Goal: Information Seeking & Learning: Understand process/instructions

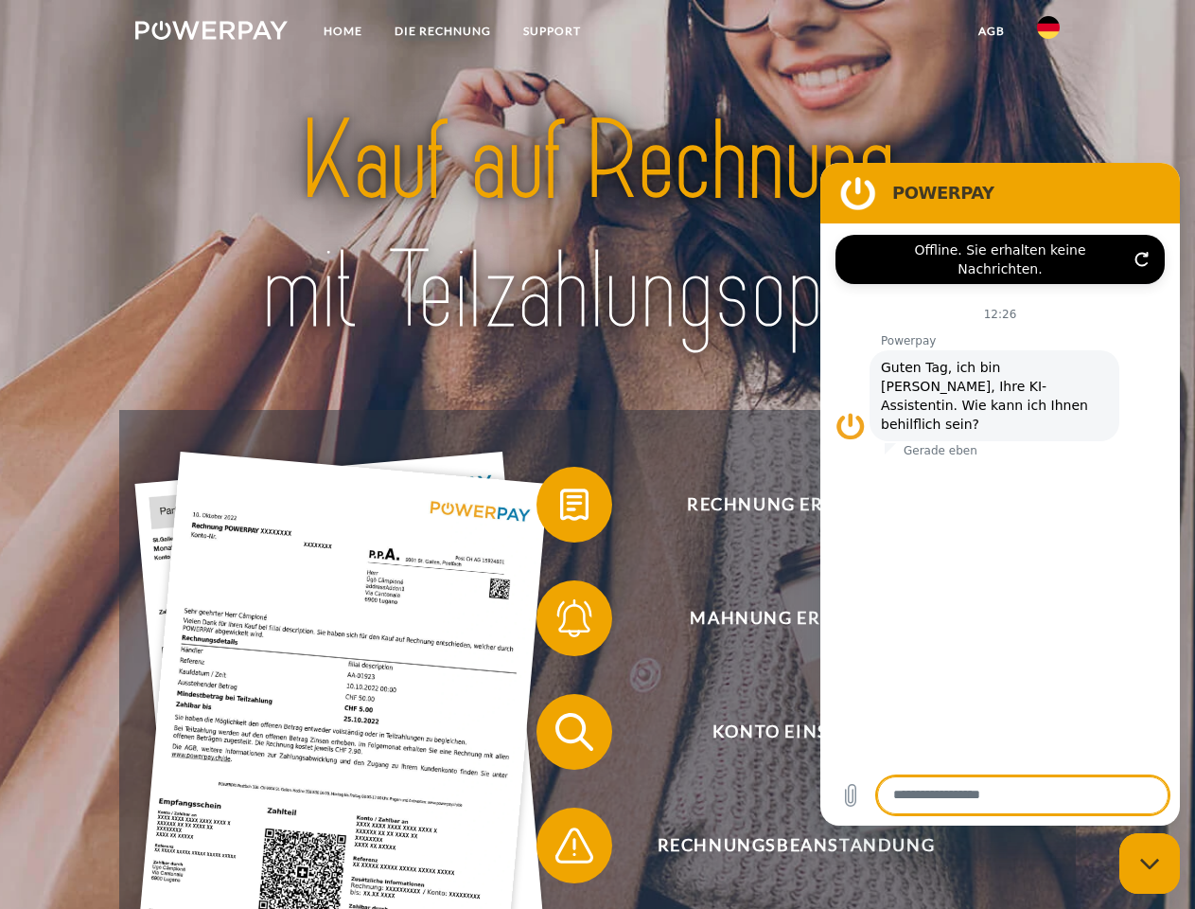
click at [211, 33] on img at bounding box center [211, 30] width 152 height 19
click at [1049, 33] on img at bounding box center [1048, 27] width 23 height 23
click at [991, 31] on link "agb" at bounding box center [991, 31] width 59 height 34
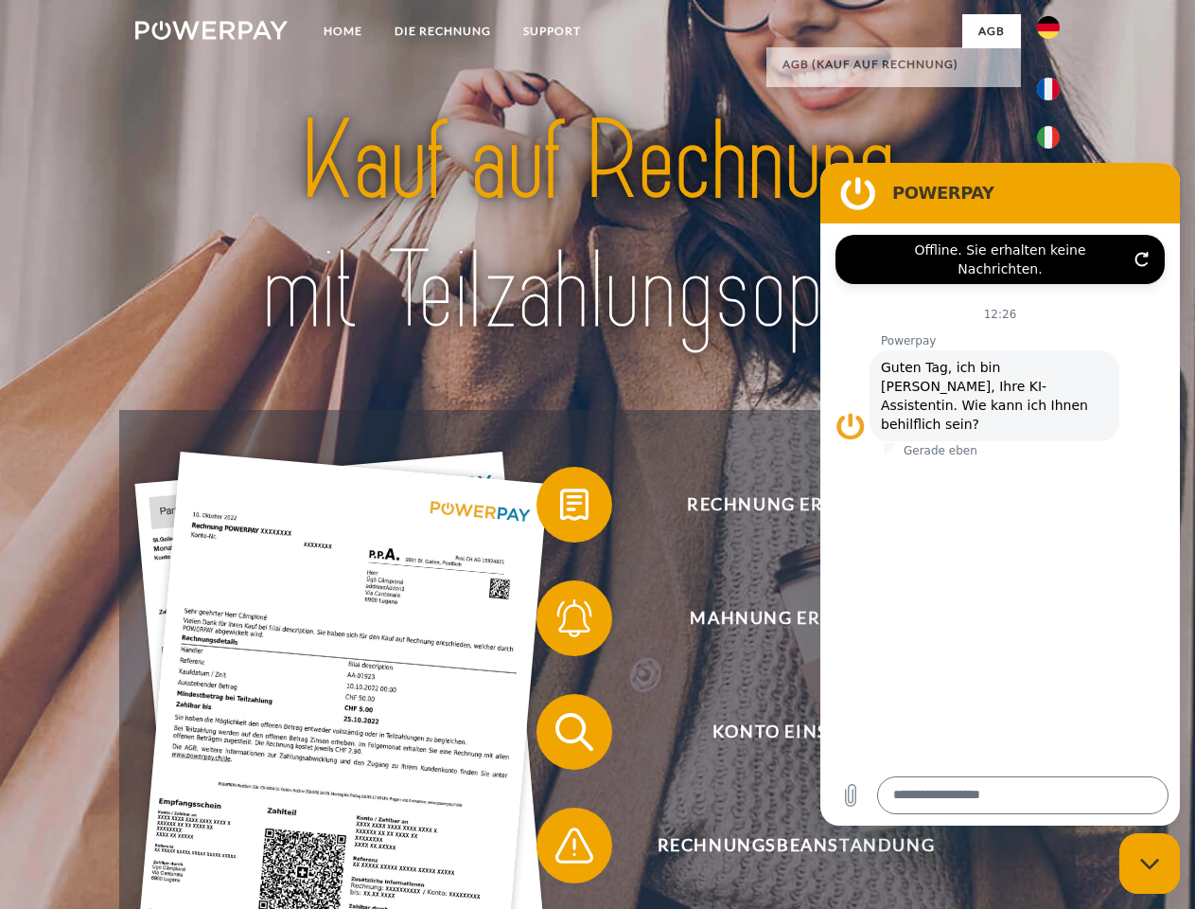
click at [560, 508] on span at bounding box center [546, 504] width 95 height 95
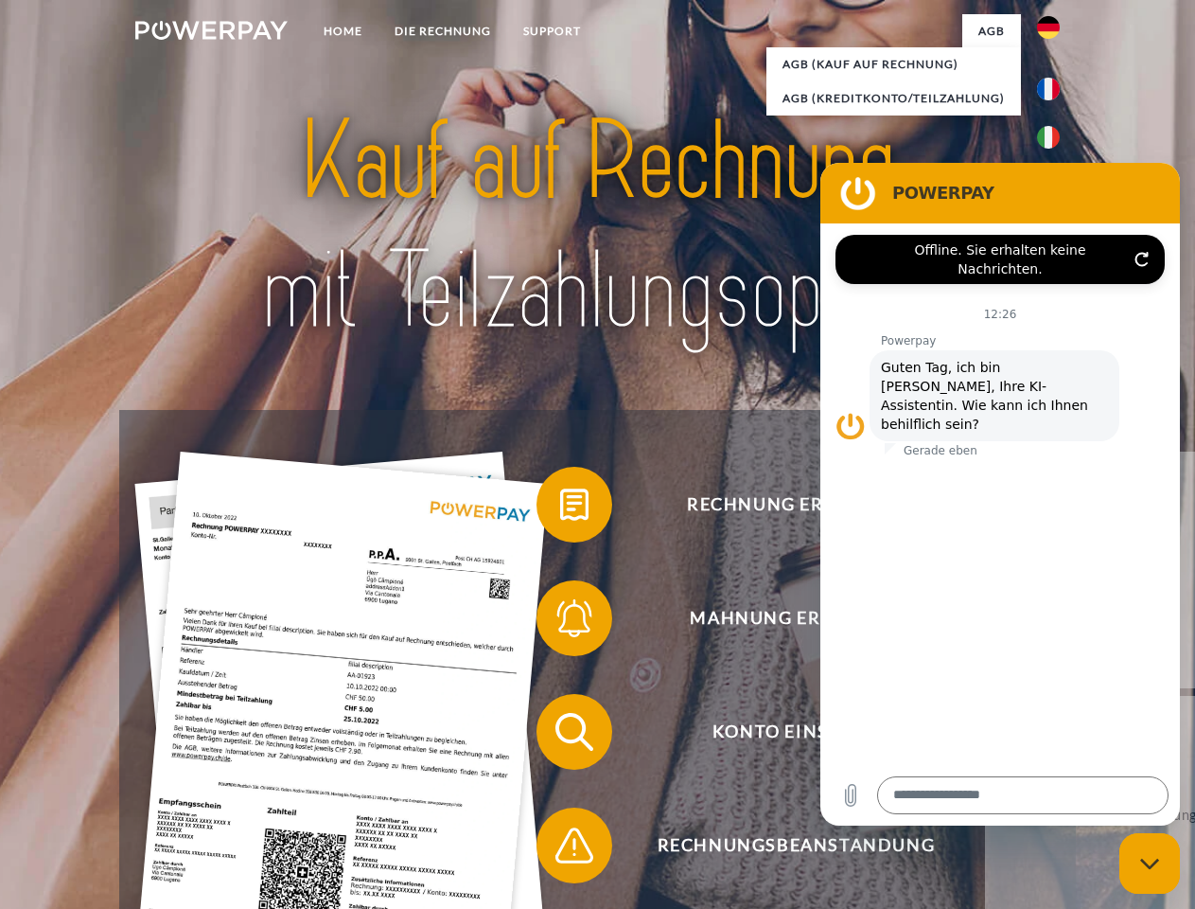
click at [560, 622] on span at bounding box center [546, 618] width 95 height 95
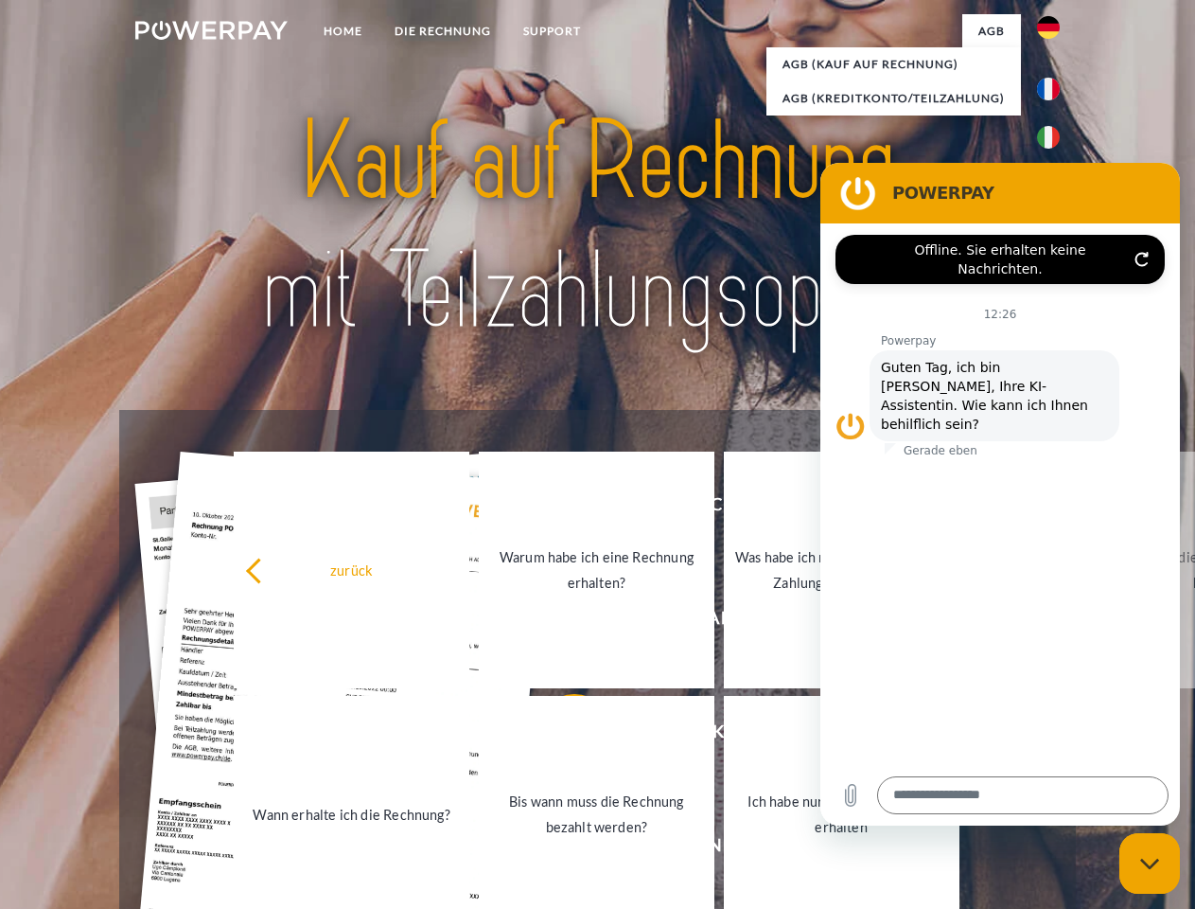
click at [560, 735] on link "Bis wann muss die Rechnung bezahlt werden?" at bounding box center [597, 814] width 236 height 237
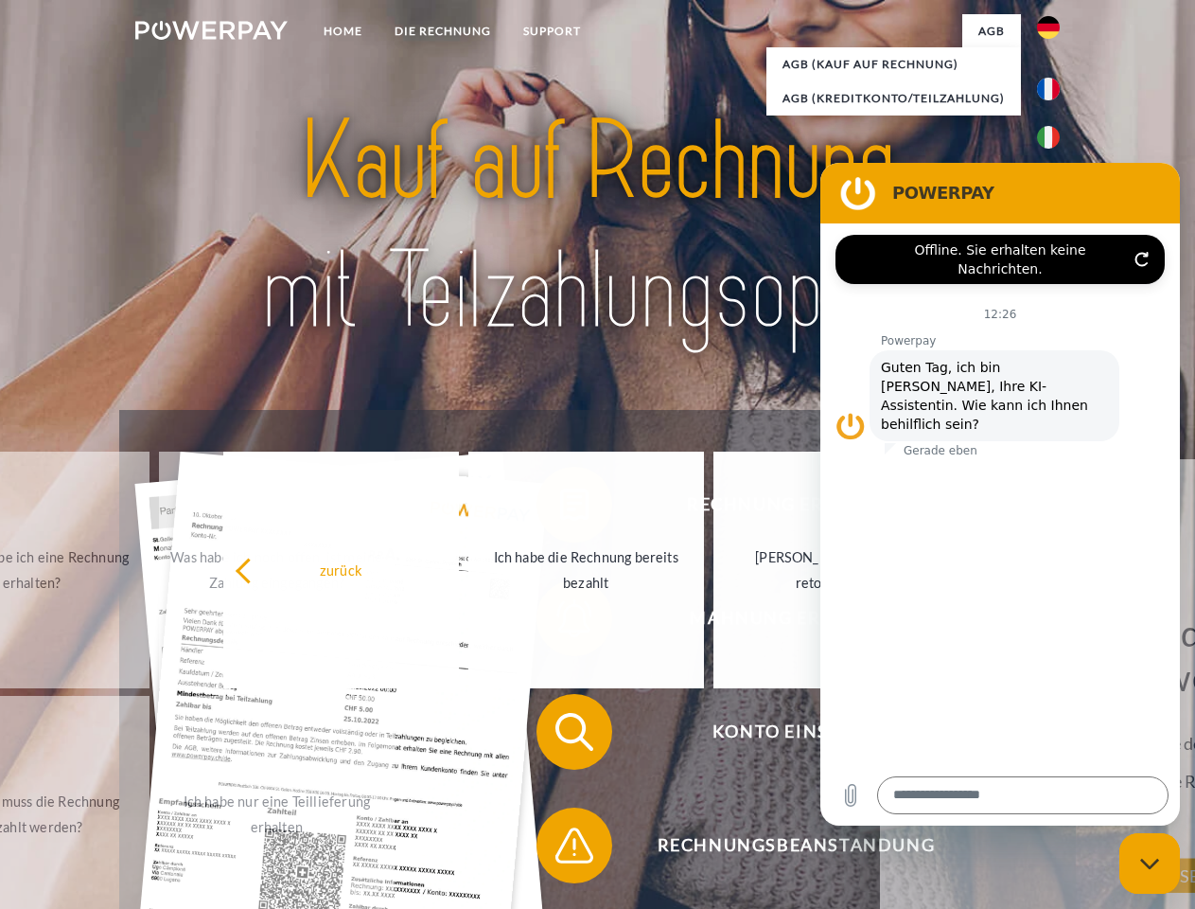
click at [560, 849] on div "Rechnung erhalten? Mahnung erhalten? Konto einsehen" at bounding box center [597, 788] width 956 height 757
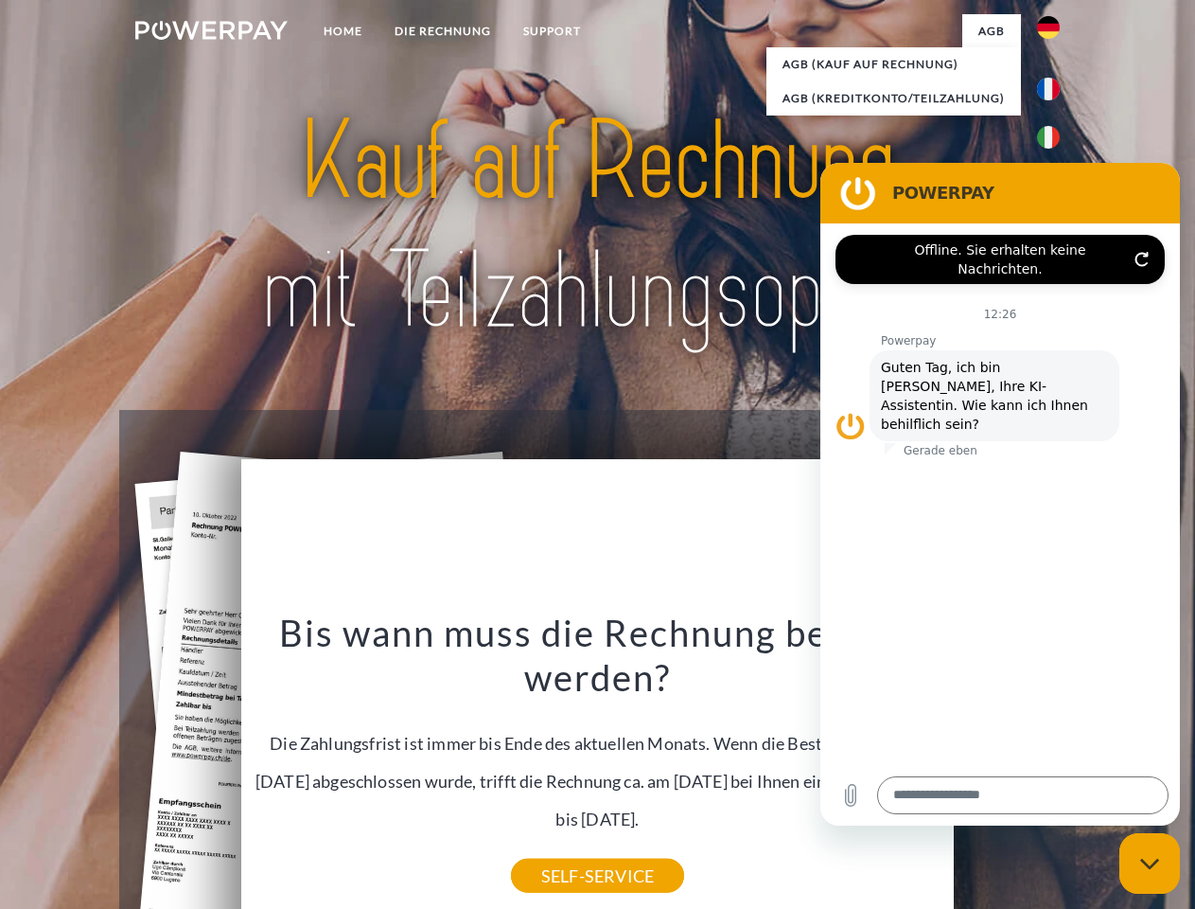
click at [1150, 863] on icon "Messaging-Fenster schließen" at bounding box center [1150, 863] width 20 height 12
